Goal: Task Accomplishment & Management: Use online tool/utility

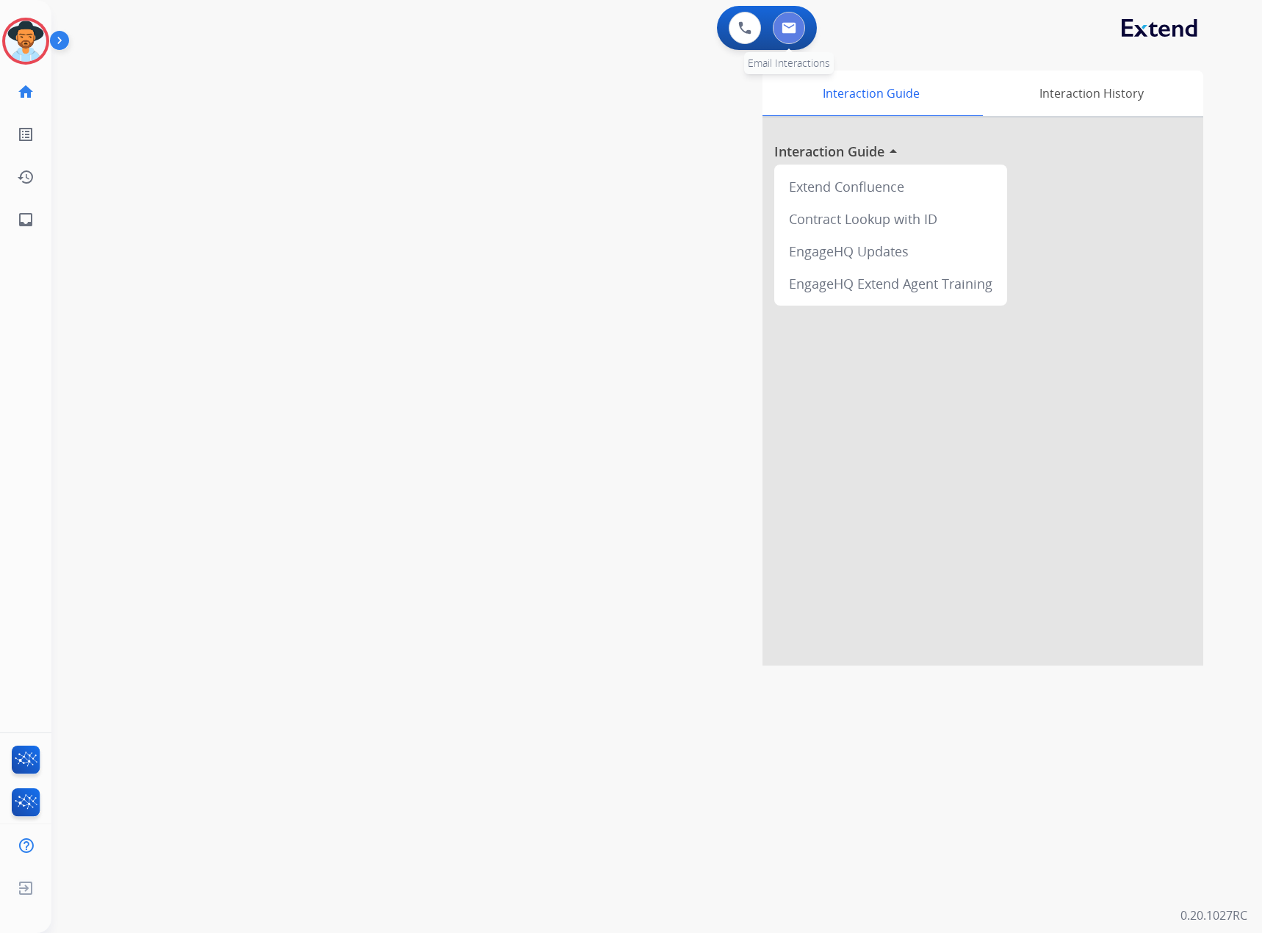
click at [791, 25] on img at bounding box center [789, 28] width 15 height 12
select select "**********"
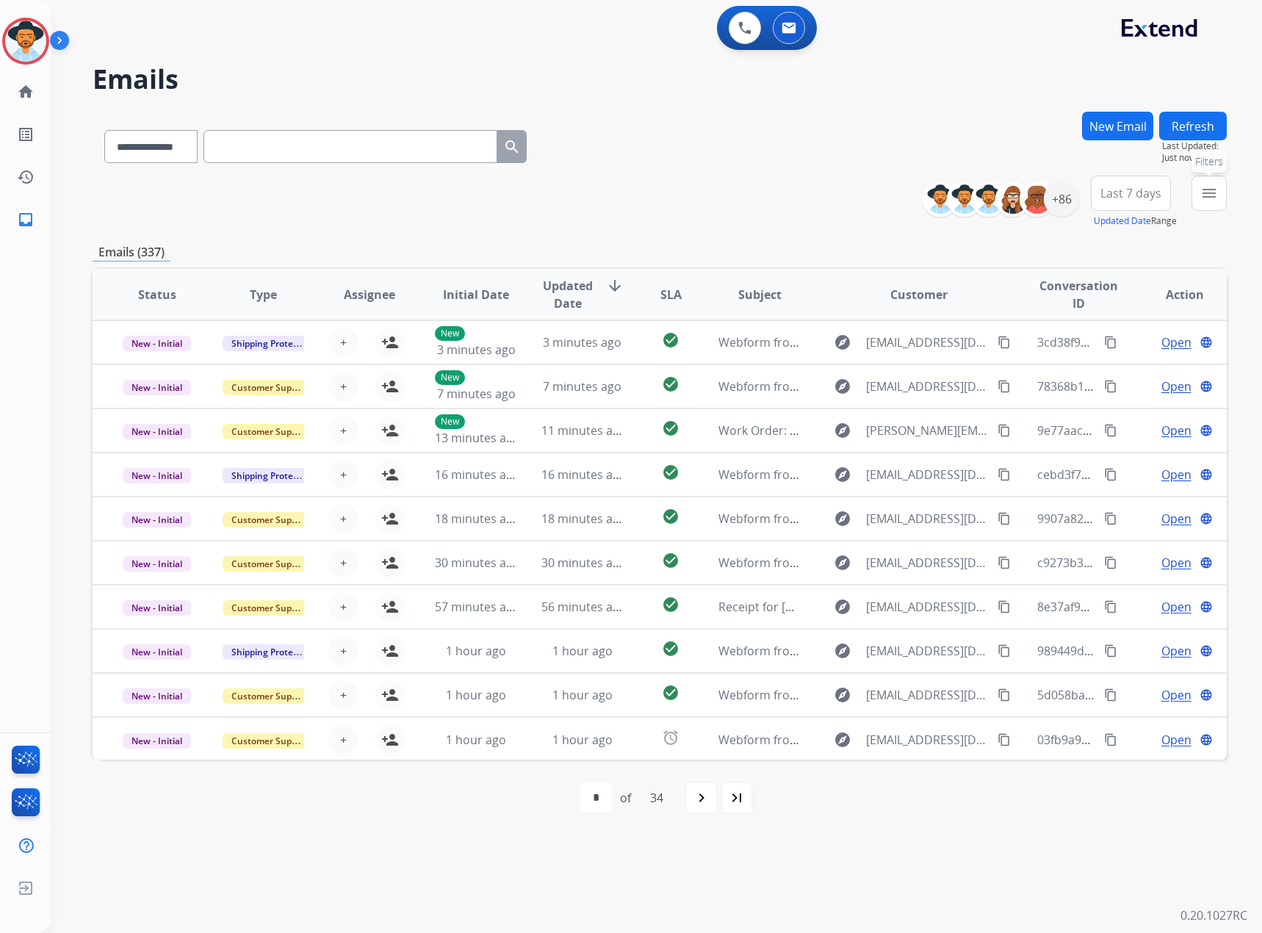
click at [1213, 196] on mat-icon "menu" at bounding box center [1210, 193] width 18 height 18
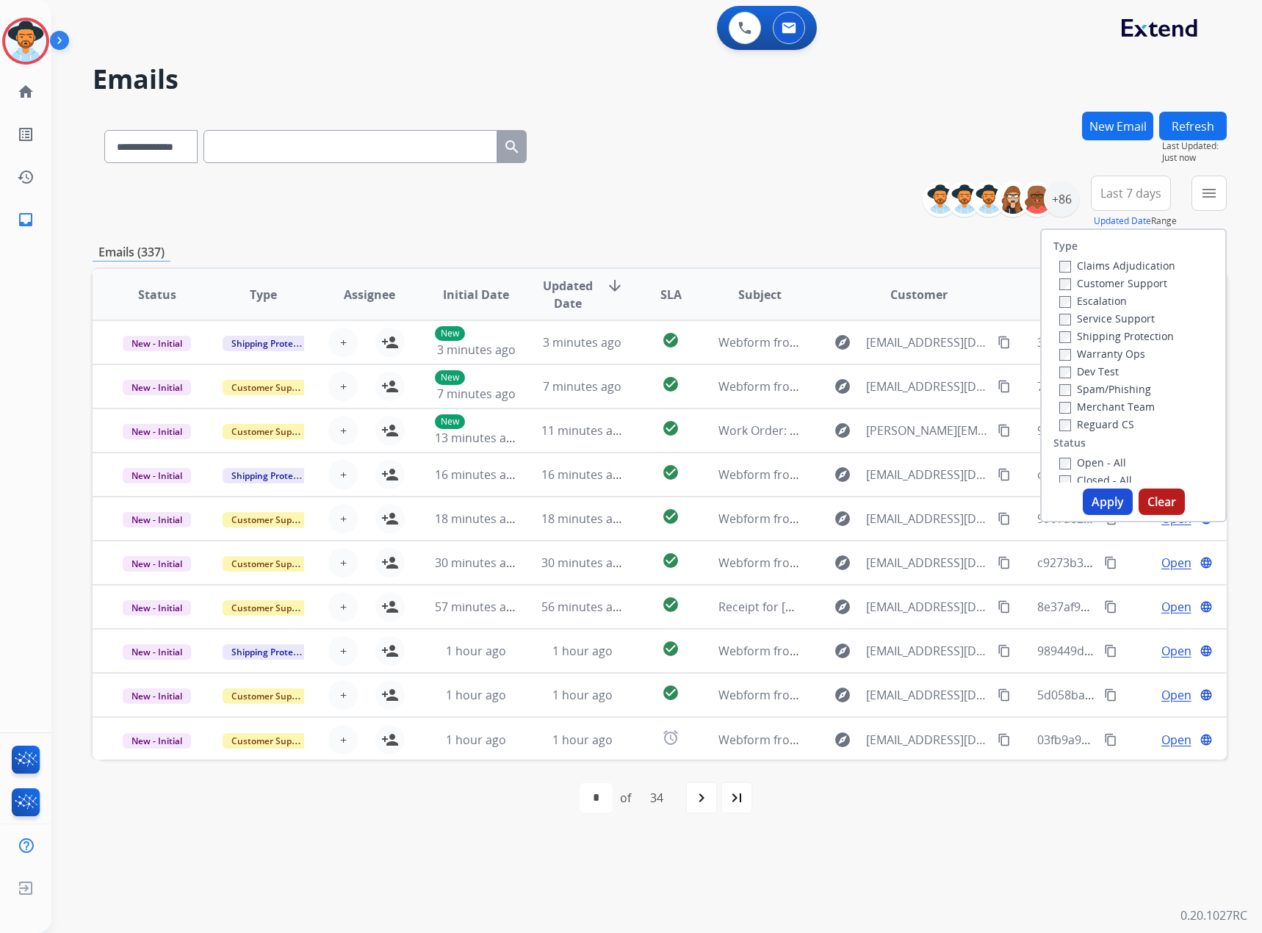
click at [1074, 321] on label "Service Support" at bounding box center [1108, 319] width 96 height 14
click at [1099, 425] on label "New - Initial" at bounding box center [1098, 424] width 77 height 14
click at [1089, 441] on label "New - Reply" at bounding box center [1098, 442] width 76 height 14
click at [1102, 497] on button "Apply" at bounding box center [1108, 502] width 50 height 26
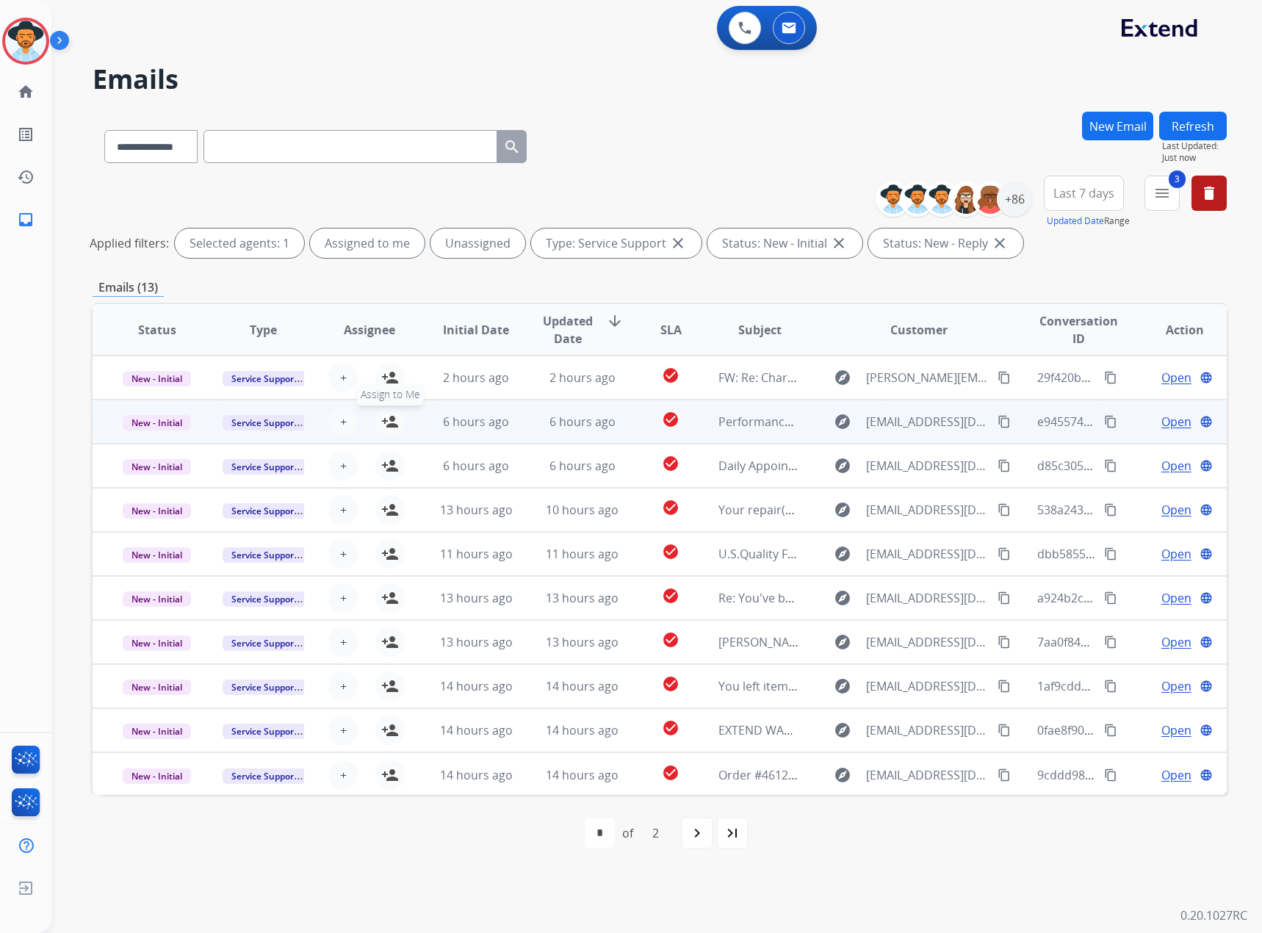
click at [389, 422] on mat-icon "person_add" at bounding box center [390, 422] width 18 height 18
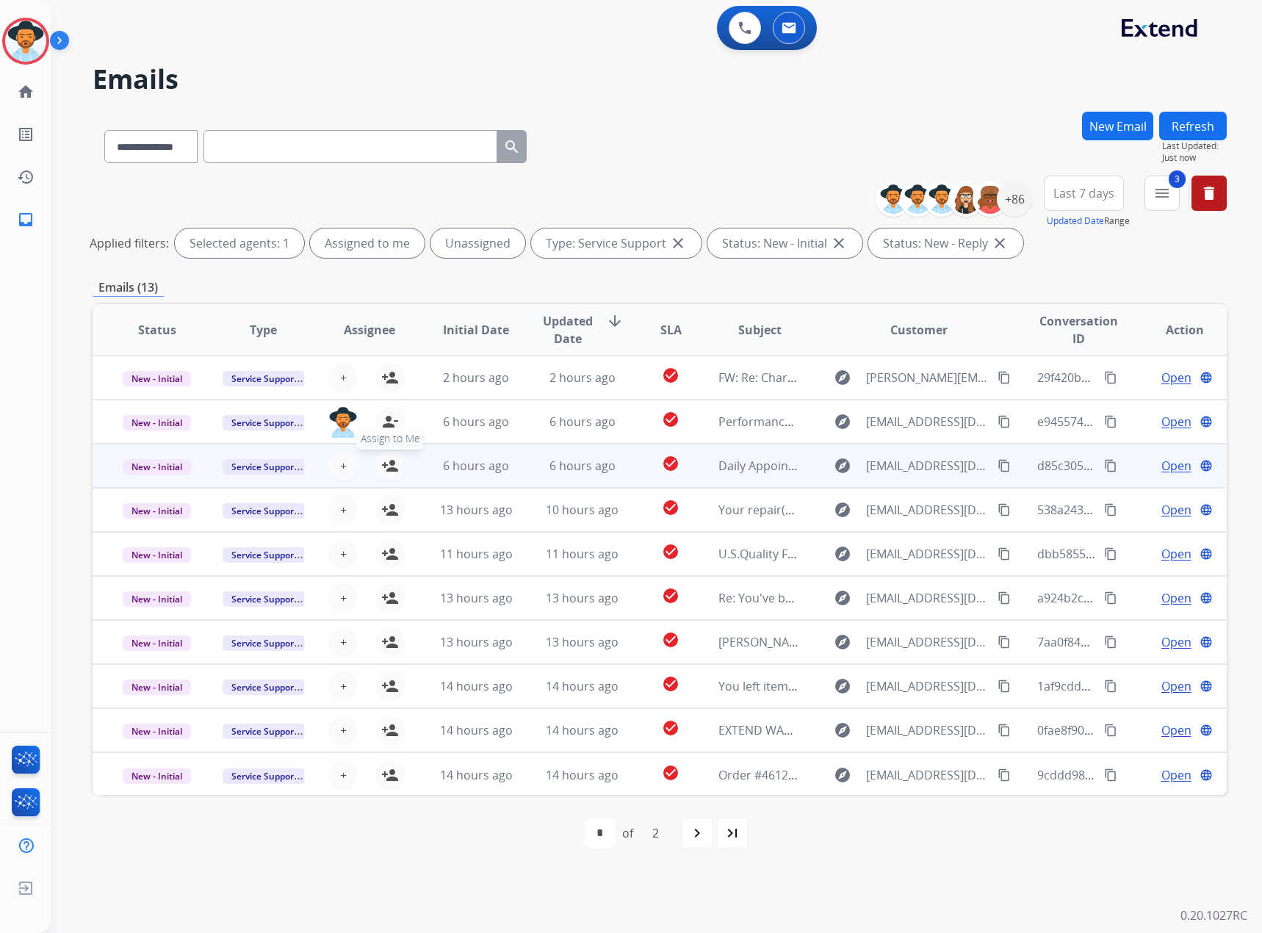
click at [390, 465] on mat-icon "person_add" at bounding box center [390, 466] width 18 height 18
click at [1162, 460] on span "Open" at bounding box center [1177, 466] width 30 height 18
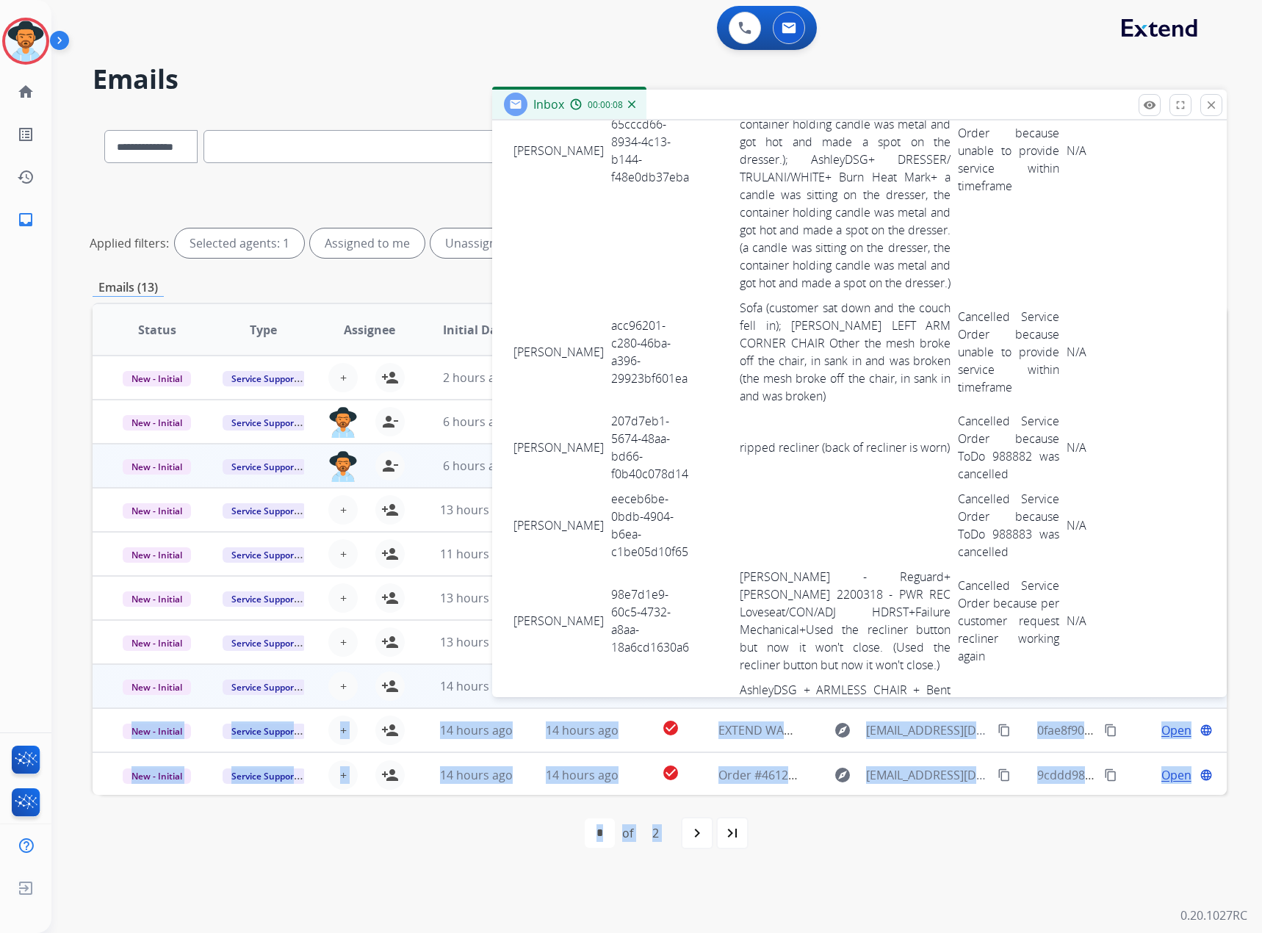
scroll to position [5959, 0]
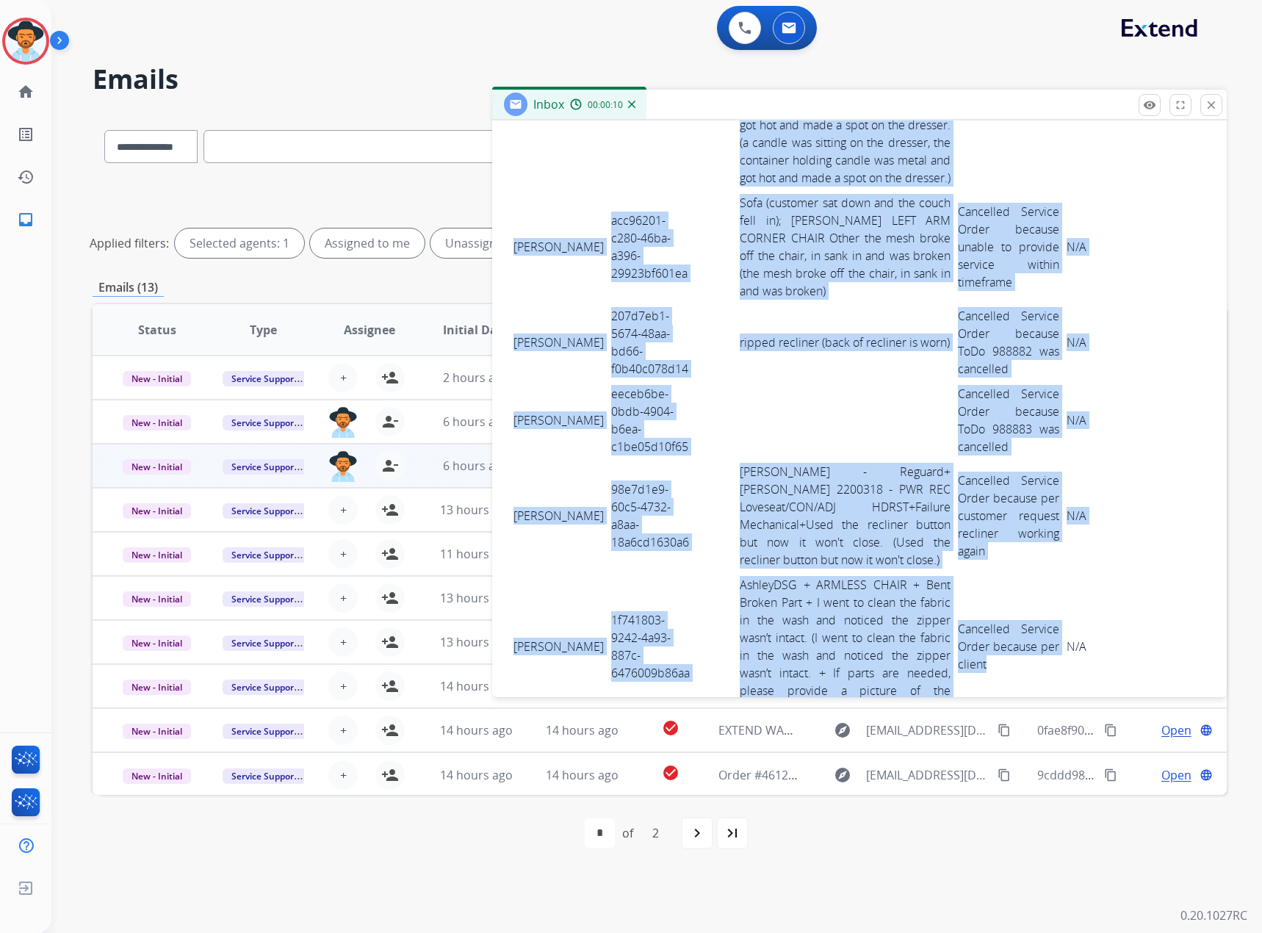
drag, startPoint x: 514, startPoint y: 509, endPoint x: 1041, endPoint y: 543, distance: 527.3
copy tbody "[PERSON_NAME] 5b43e2af-ad6a-4d58-9295-b6118aceb697 AshleyDSG+DBL RECLINING LOVE…"
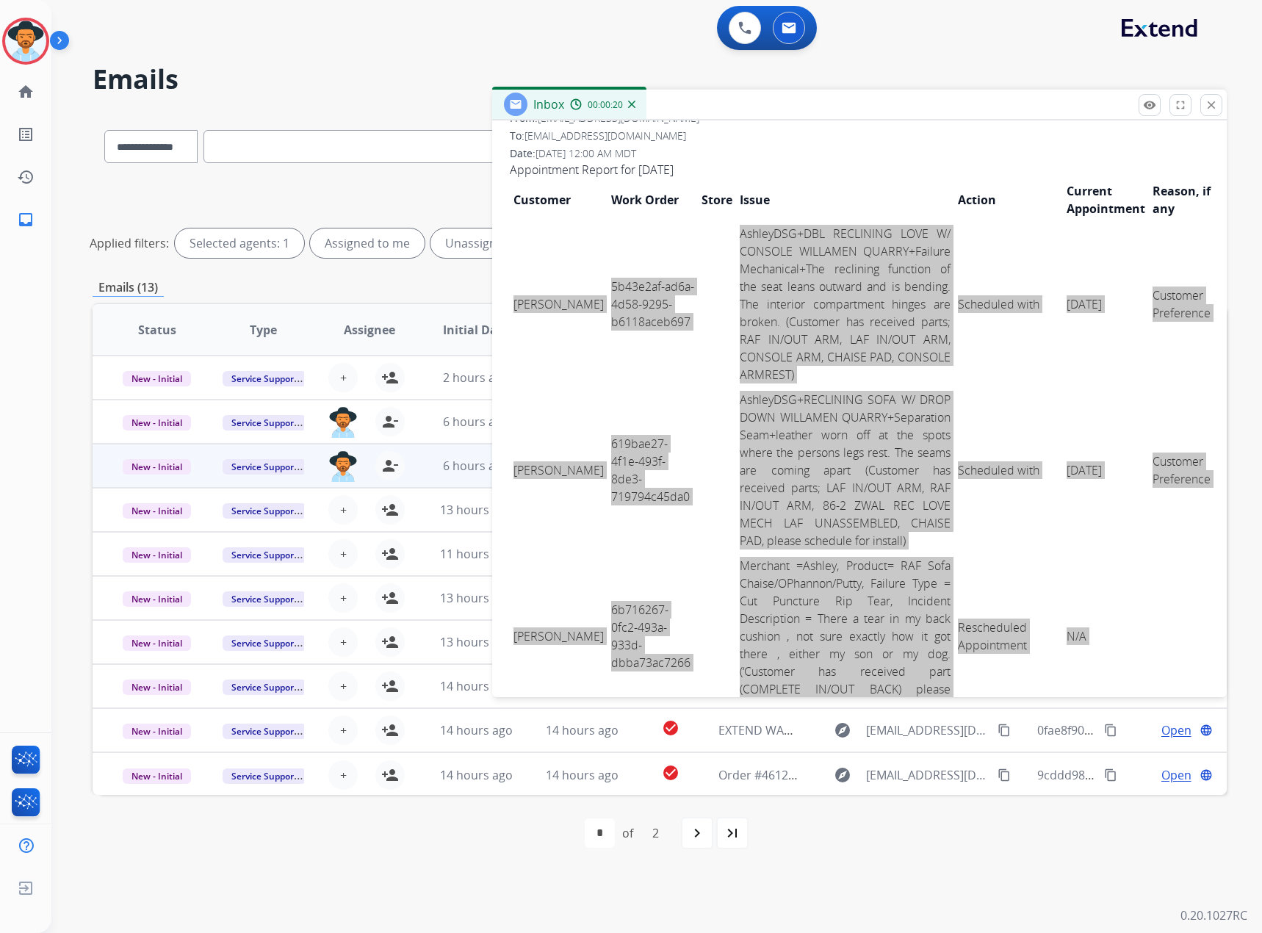
scroll to position [0, 0]
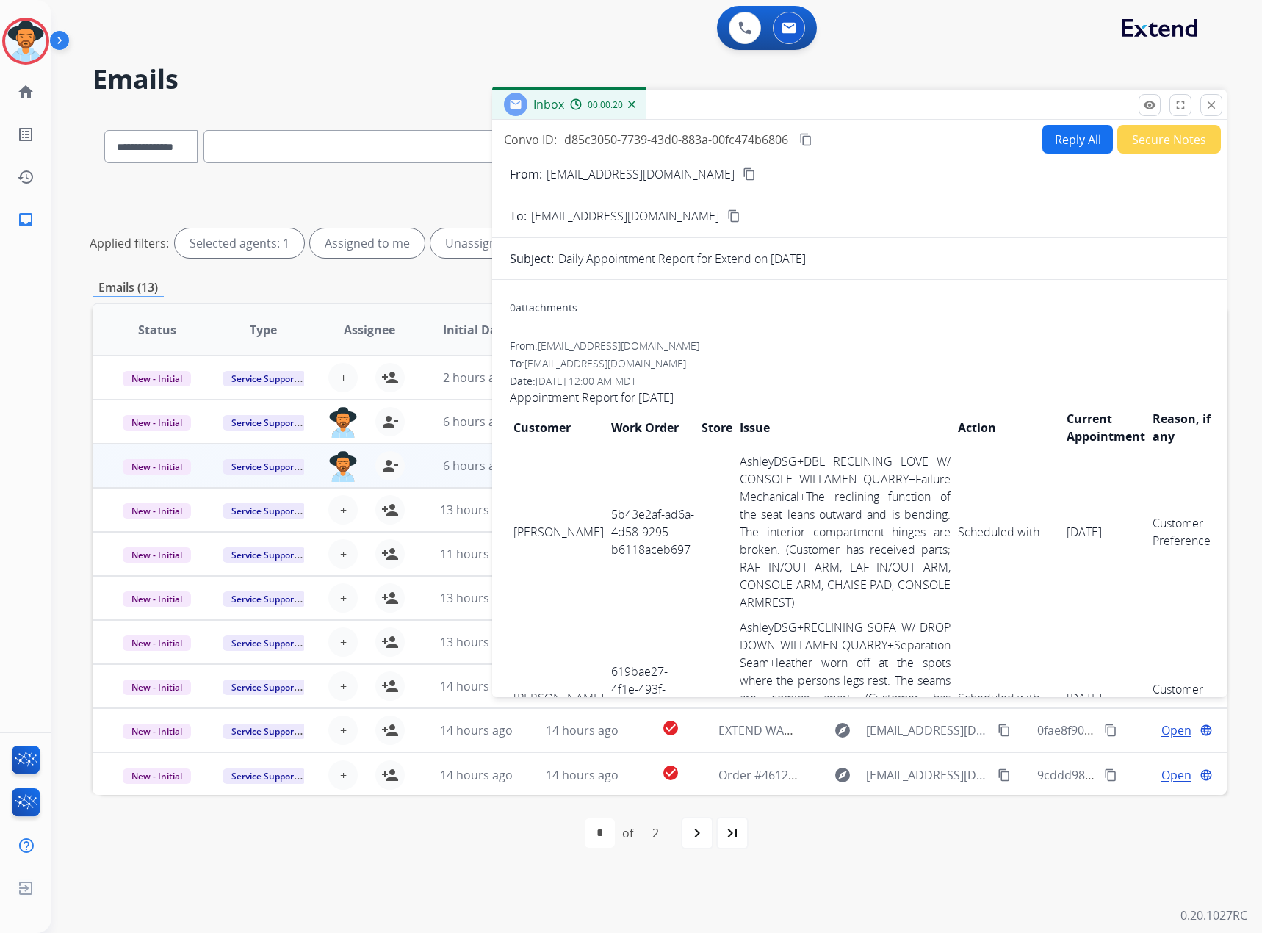
click at [796, 319] on div "0 attachments" at bounding box center [860, 309] width 700 height 35
click at [806, 138] on mat-icon "content_copy" at bounding box center [805, 139] width 13 height 13
click at [1210, 96] on button "close Close" at bounding box center [1212, 105] width 22 height 22
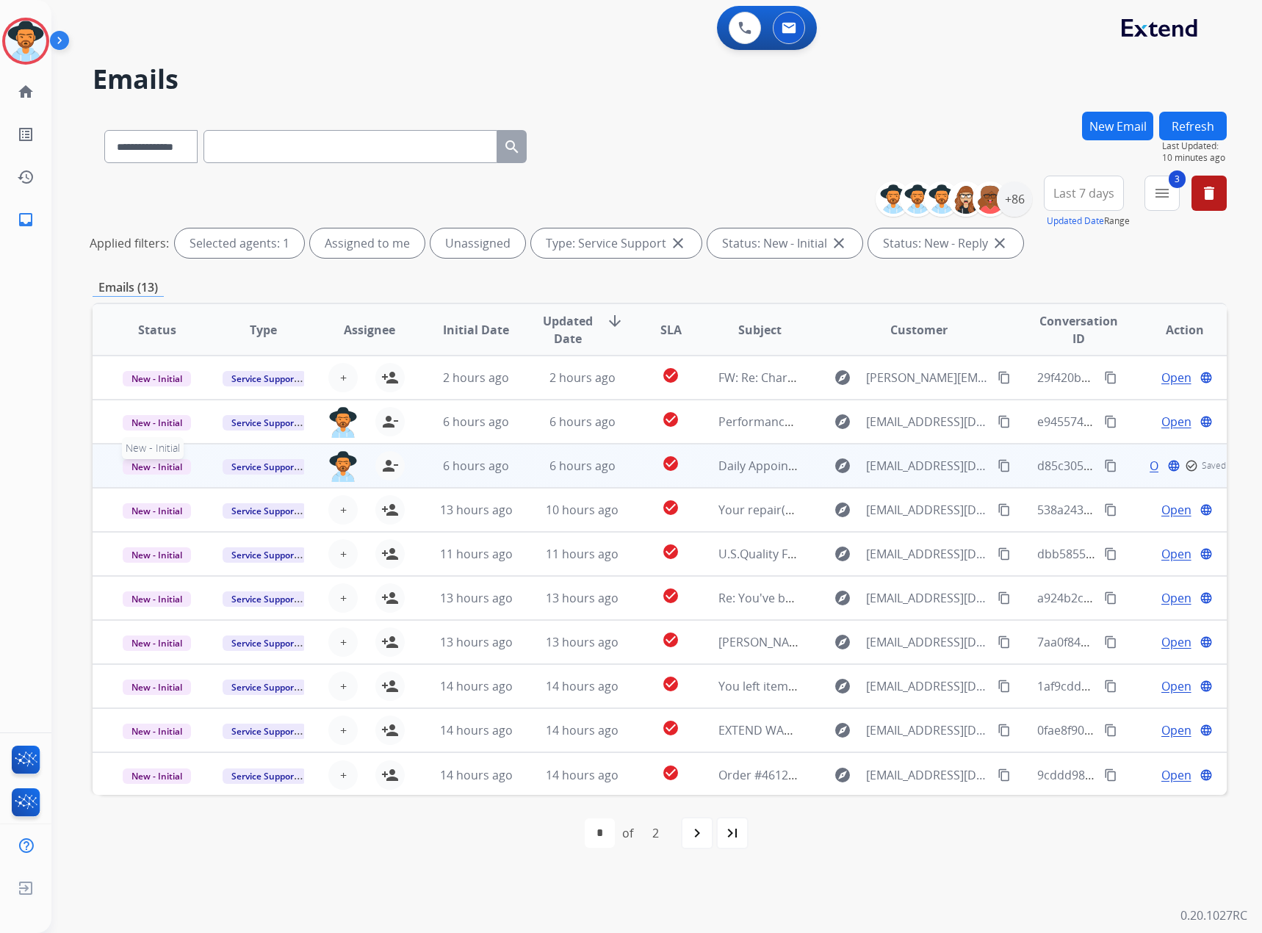
click at [145, 461] on span "New - Initial" at bounding box center [157, 466] width 68 height 15
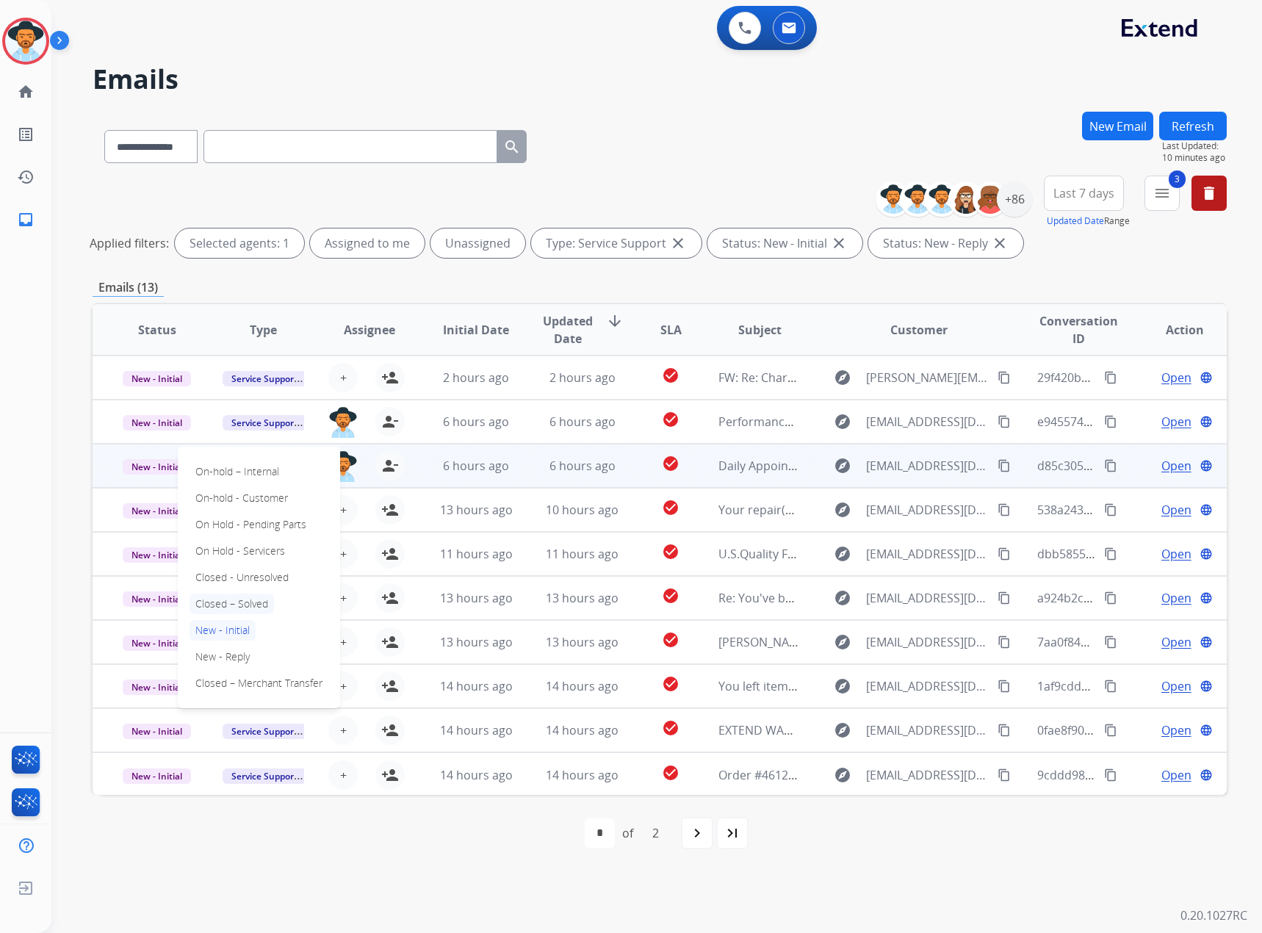
click at [232, 597] on p "Closed – Solved" at bounding box center [232, 604] width 85 height 21
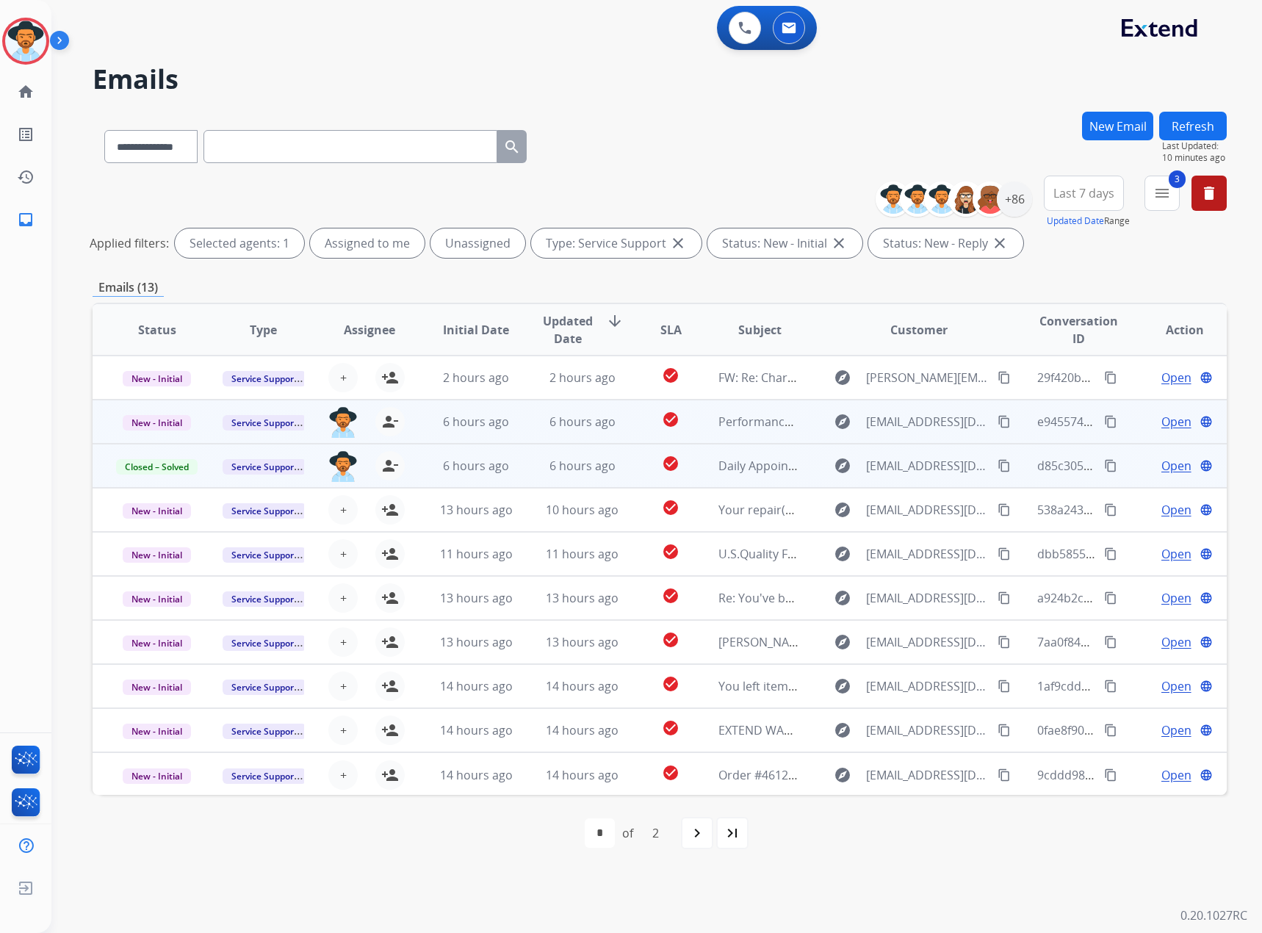
click at [1165, 423] on span "Open" at bounding box center [1177, 422] width 30 height 18
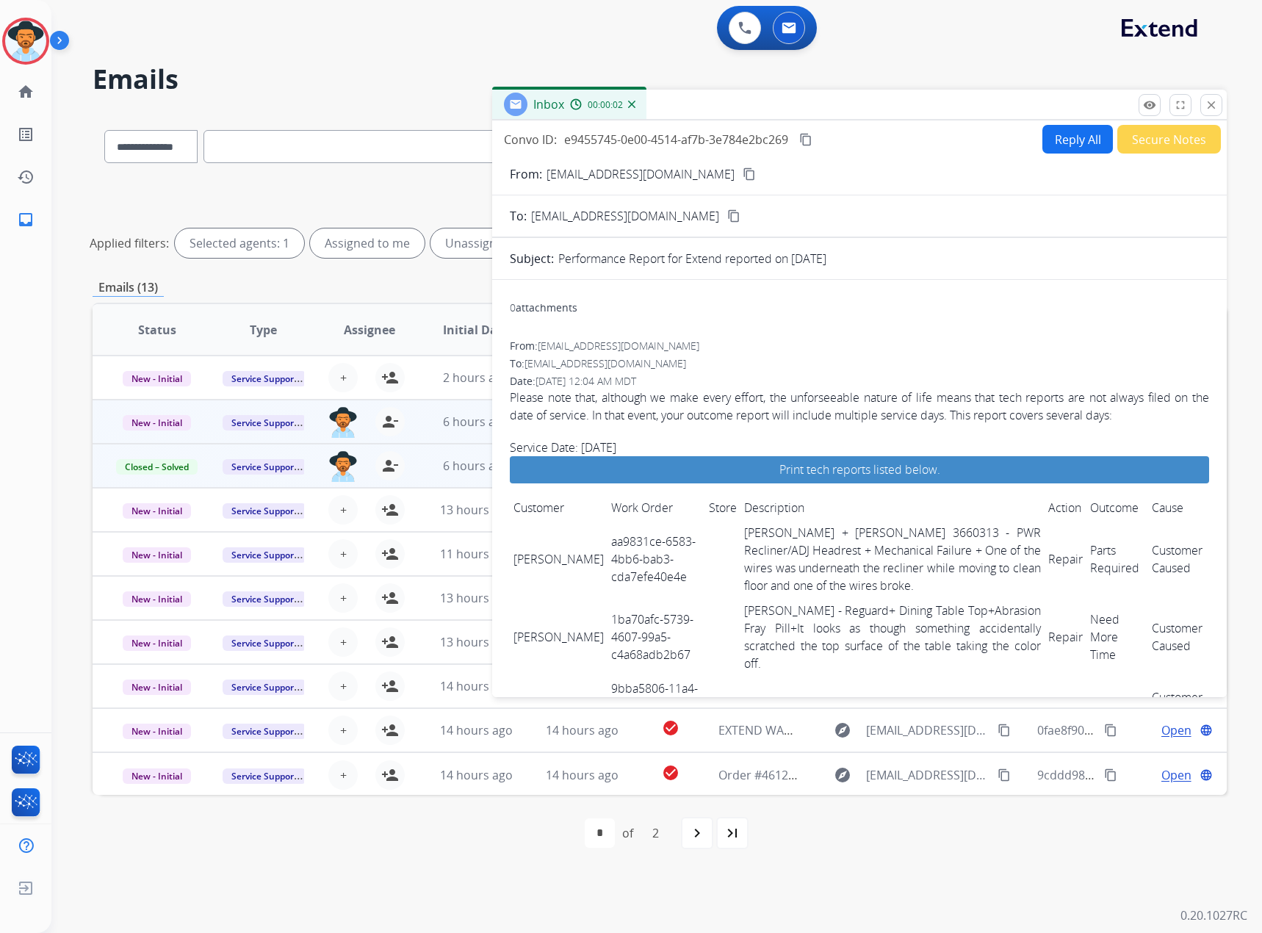
click at [805, 134] on mat-icon "content_copy" at bounding box center [805, 139] width 13 height 13
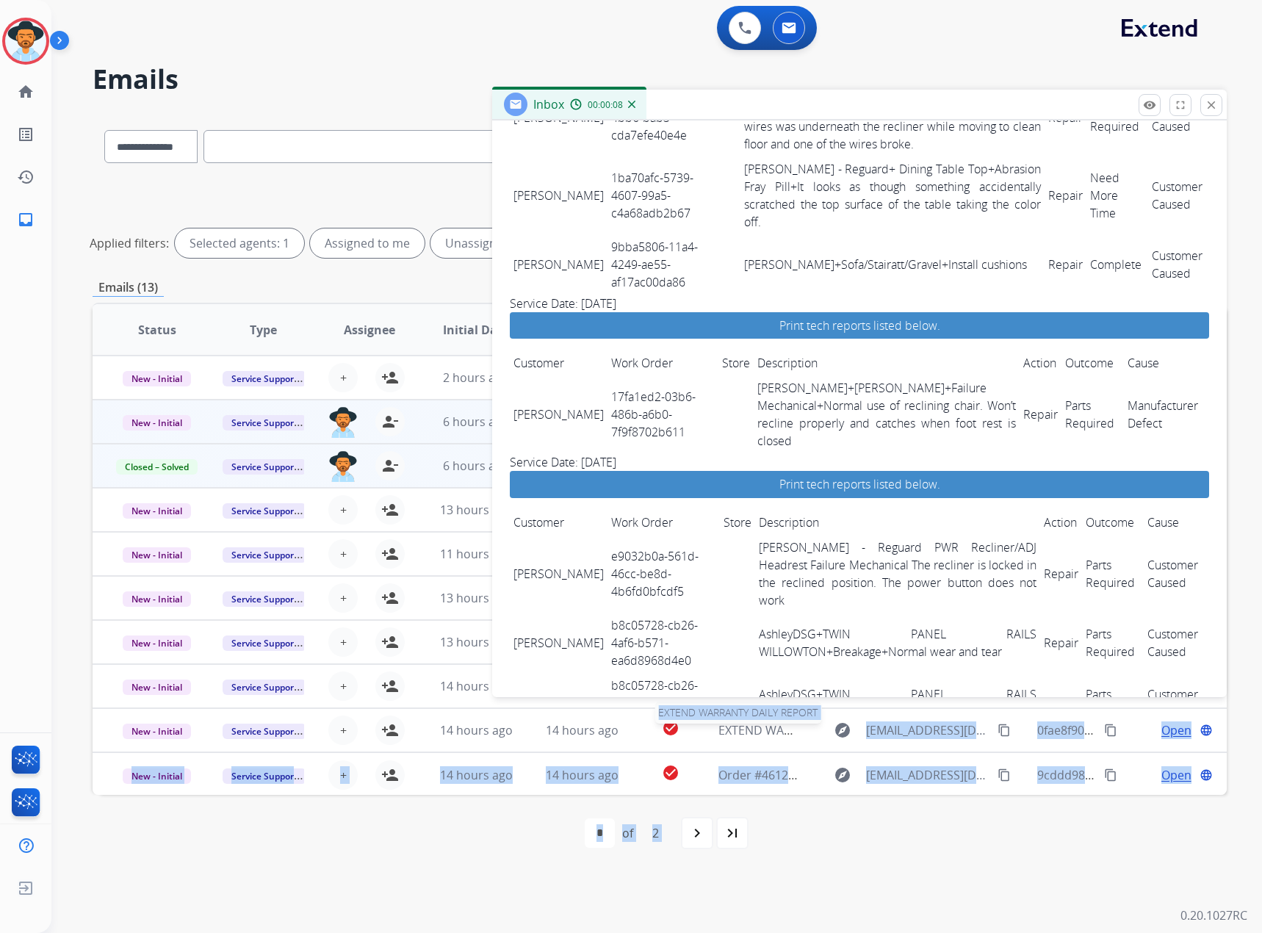
scroll to position [542, 0]
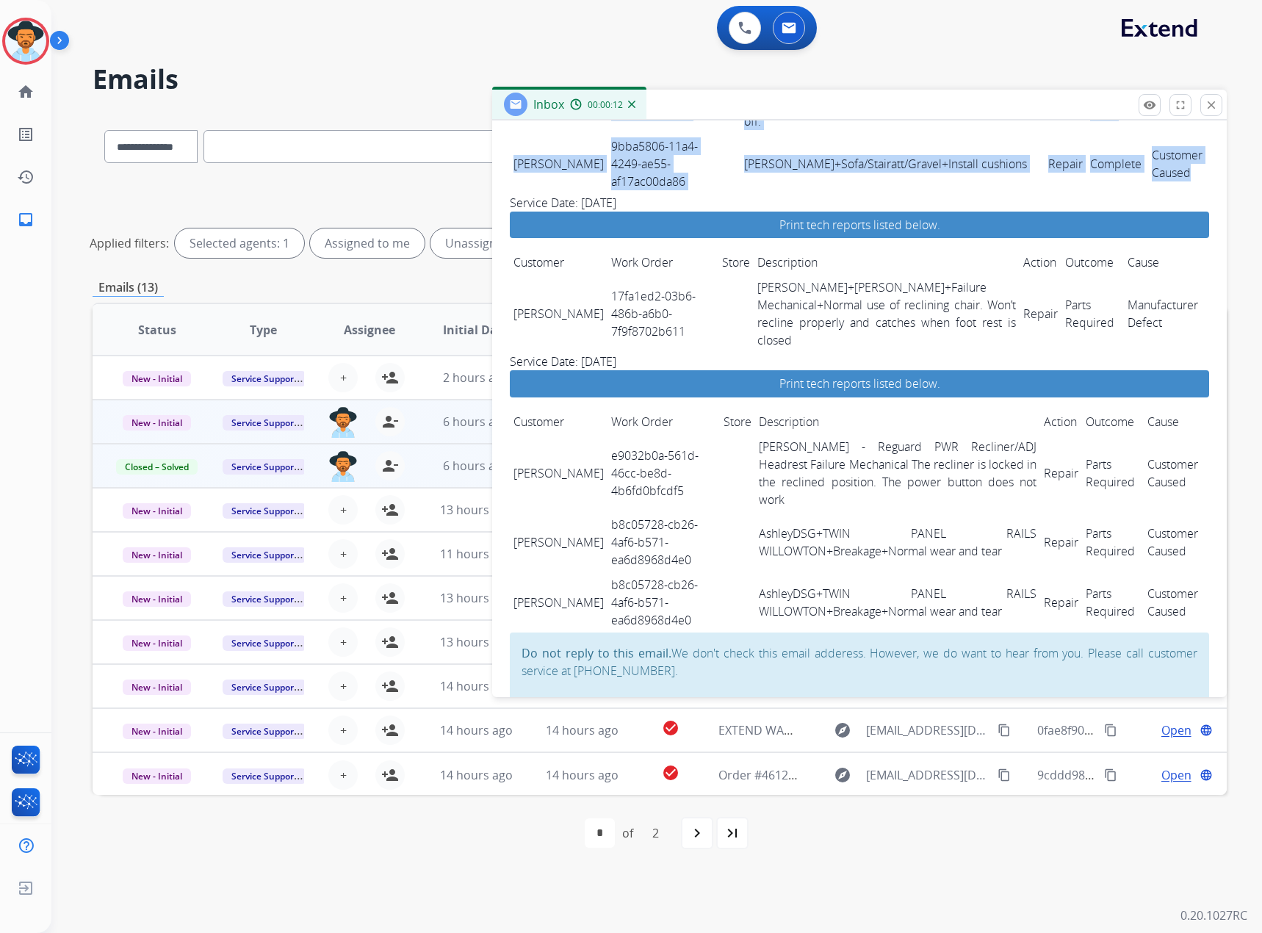
drag, startPoint x: 514, startPoint y: 548, endPoint x: 1179, endPoint y: 165, distance: 767.1
click at [1179, 165] on tbody "[PERSON_NAME] aa9831ce-6583-4bb6-bab3-cda7efe40e4e [PERSON_NAME] + [PERSON_NAME…" at bounding box center [860, 86] width 700 height 216
copy tbody "[PERSON_NAME] aa9831ce-6583-4bb6-bab3-cda7efe40e4e [PERSON_NAME] + [PERSON_NAME…"
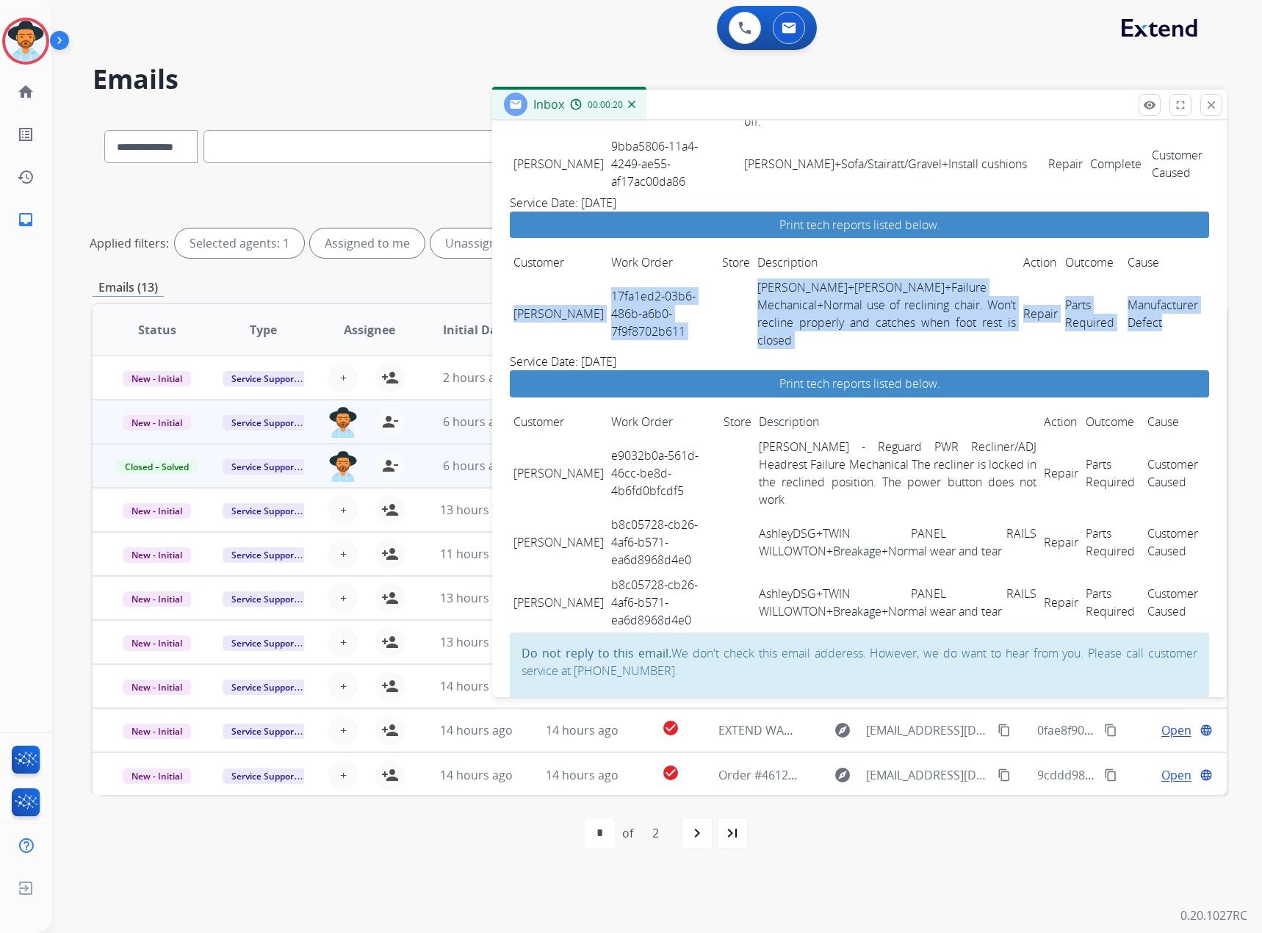
drag, startPoint x: 514, startPoint y: 285, endPoint x: 1169, endPoint y: 310, distance: 655.2
click at [1182, 309] on tr "[PERSON_NAME] 17fa1ed2-03b6-486b-a6b0-7f9f8702b611 [PERSON_NAME]+[PERSON_NAME]+…" at bounding box center [860, 314] width 700 height 78
copy tr "[PERSON_NAME] 17fa1ed2-03b6-486b-a6b0-7f9f8702b611 [PERSON_NAME]+[PERSON_NAME]+…"
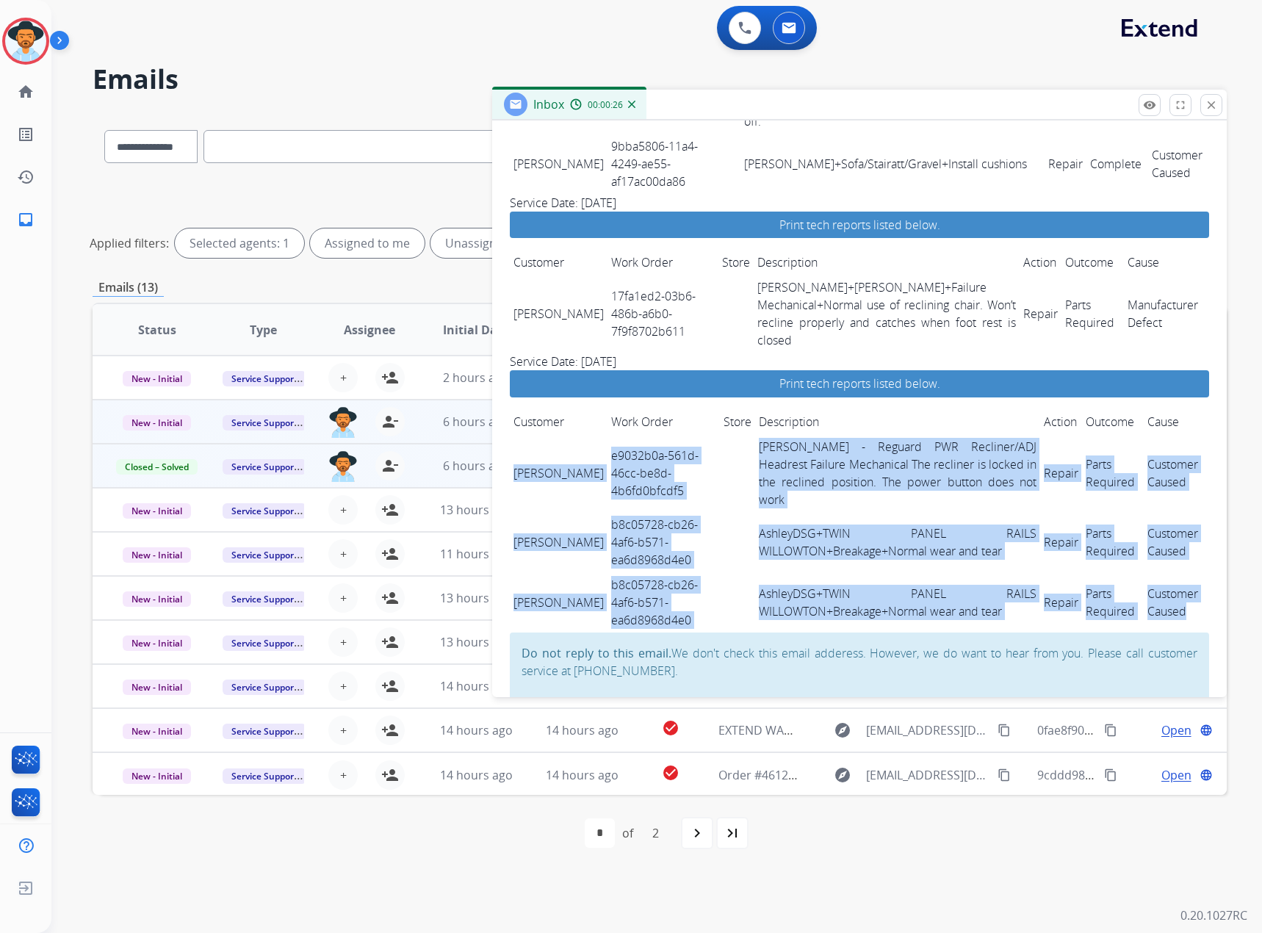
drag, startPoint x: 512, startPoint y: 439, endPoint x: 1183, endPoint y: 589, distance: 687.4
click at [1183, 589] on tbody "[PERSON_NAME] e9032b0a-561d-46cc-be8d-4b6fd0bfcdf5 Ashley - Reguard PWR Recline…" at bounding box center [860, 533] width 700 height 198
copy tbody "[PERSON_NAME] e9032b0a-561d-46cc-be8d-4b6fd0bfcdf5 Ashley - Reguard PWR Recline…"
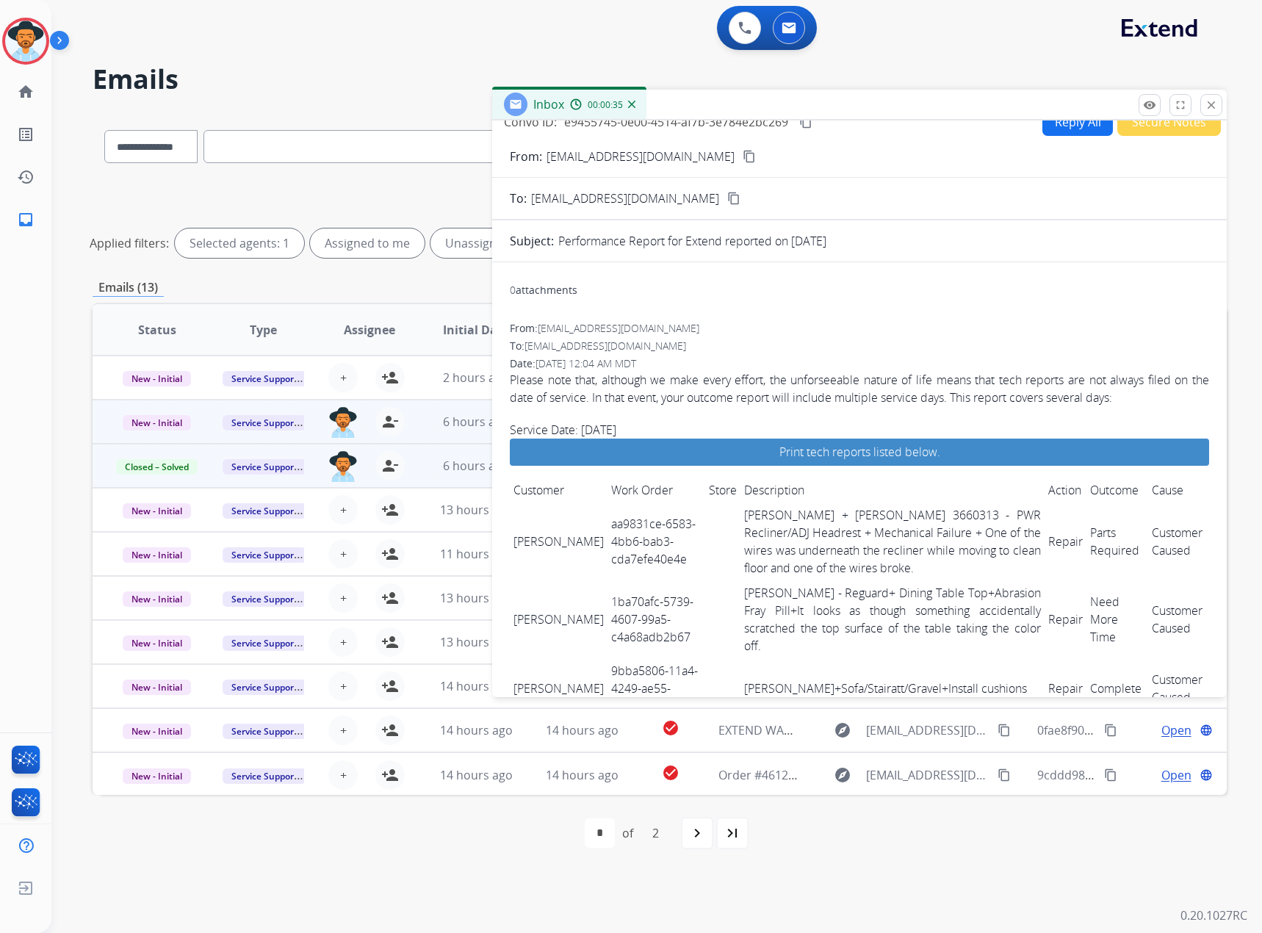
scroll to position [0, 0]
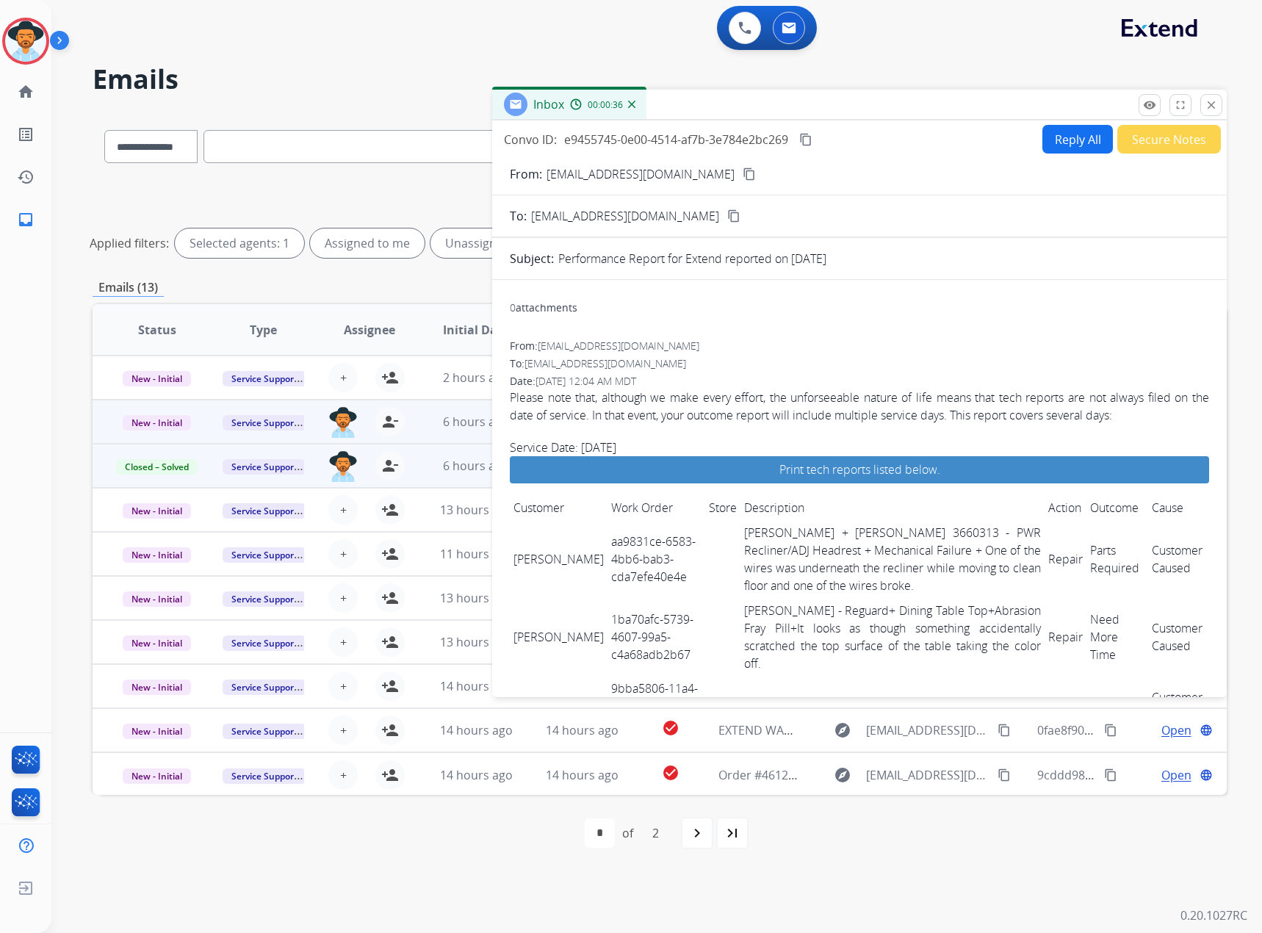
drag, startPoint x: 1221, startPoint y: 98, endPoint x: 1201, endPoint y: 111, distance: 24.5
click at [1221, 98] on button "close Close" at bounding box center [1212, 105] width 22 height 22
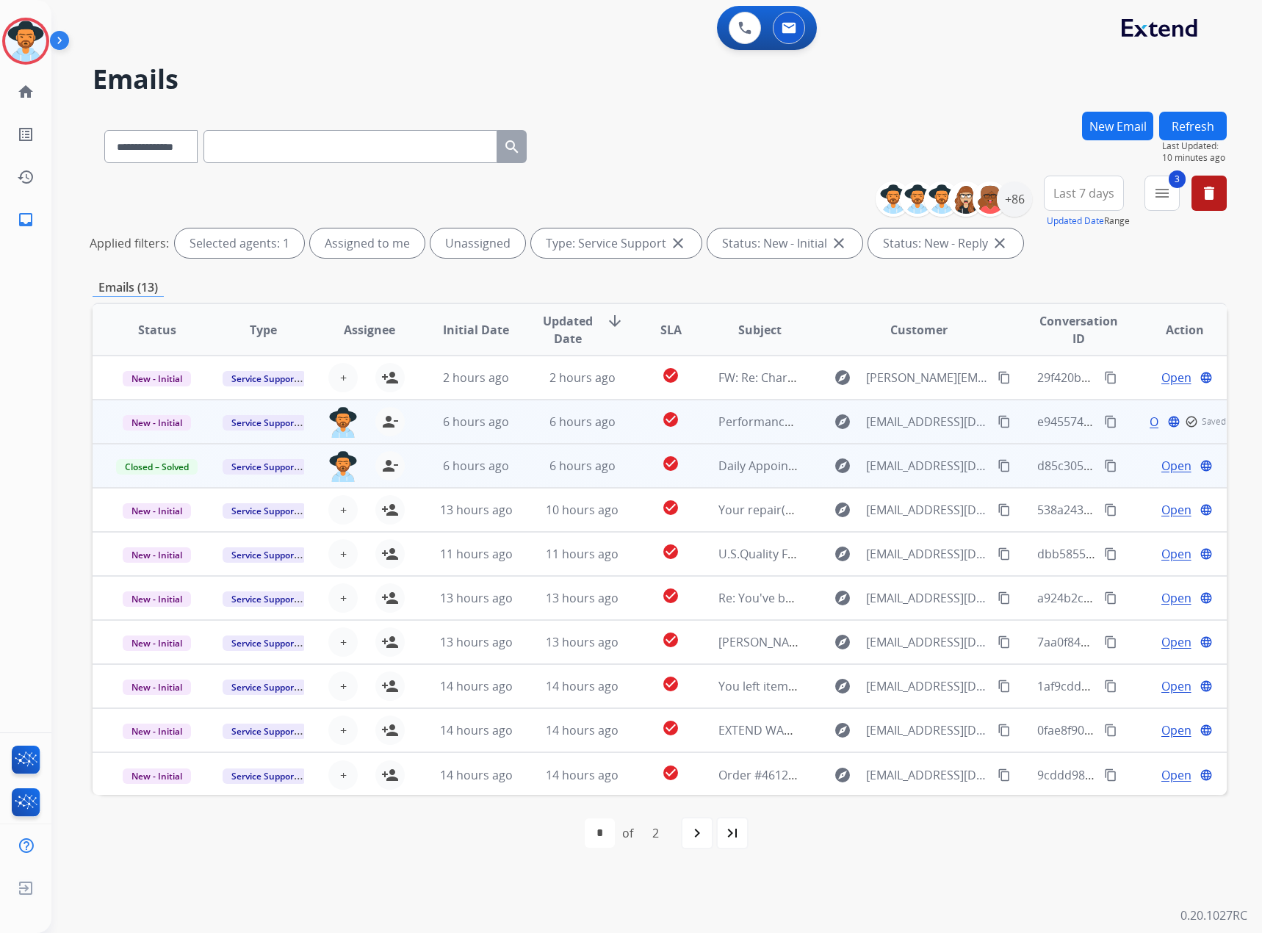
click at [140, 423] on span "New - Initial" at bounding box center [157, 422] width 68 height 15
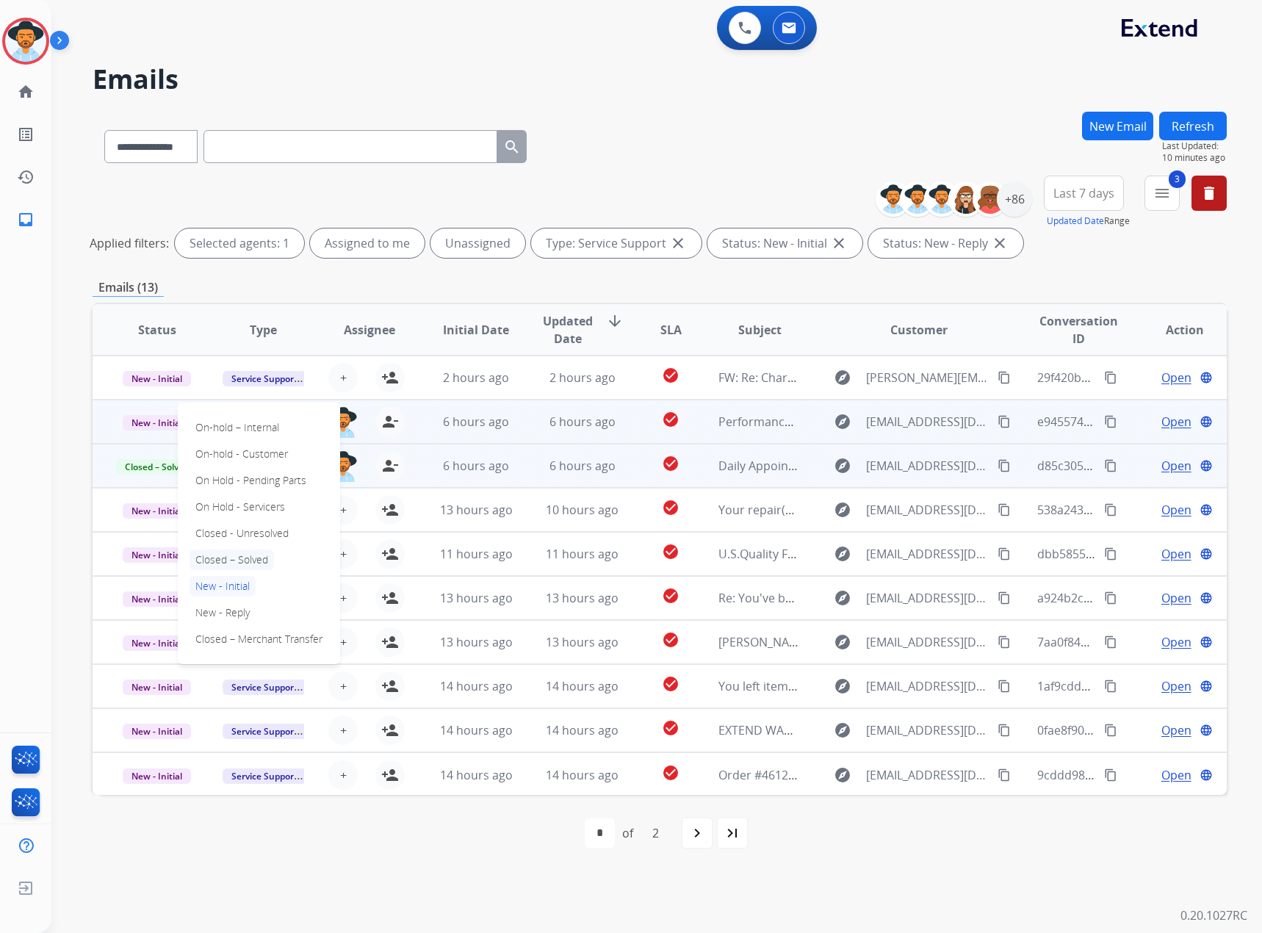
click at [209, 559] on p "Closed – Solved" at bounding box center [232, 560] width 85 height 21
